Goal: Transaction & Acquisition: Purchase product/service

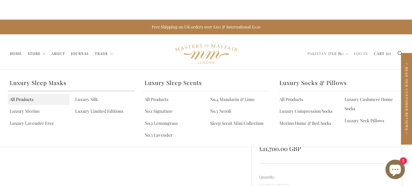
click at [31, 100] on link "All Products" at bounding box center [39, 99] width 62 height 11
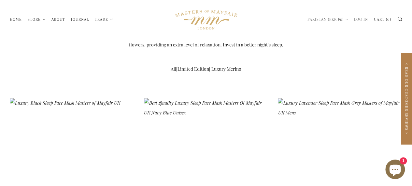
scroll to position [193, 0]
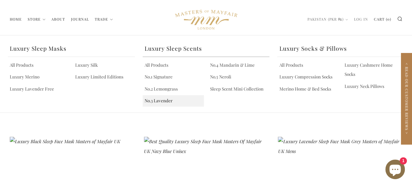
click at [162, 97] on link "No.3 Lavender" at bounding box center [174, 100] width 62 height 11
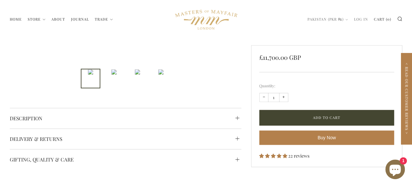
scroll to position [271, 0]
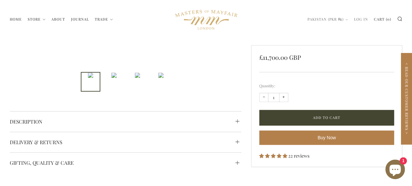
click at [117, 76] on img "2 of 4" at bounding box center [113, 74] width 5 height 5
click at [135, 78] on img "3 of 4" at bounding box center [137, 74] width 5 height 5
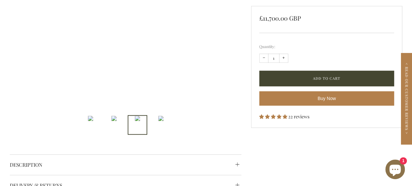
scroll to position [238, 0]
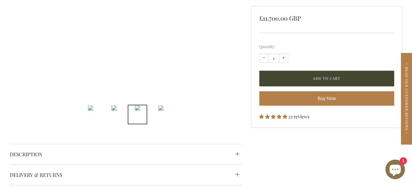
click at [159, 110] on img "4 of 4" at bounding box center [160, 107] width 5 height 5
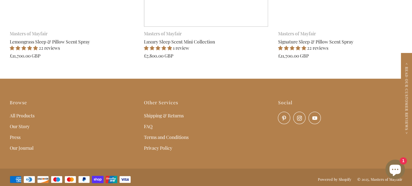
scroll to position [828, 0]
